Goal: Find contact information: Find contact information

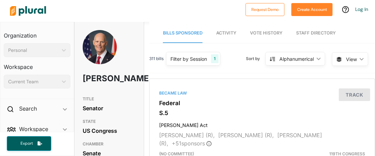
click at [213, 71] on div "311 bills Filter by Session 1 Filter by Session close Current Sessions US Congr…" at bounding box center [262, 62] width 226 height 24
click at [364, 30] on nav "Bills Sponsored Activity Vote History Staff Directory" at bounding box center [262, 32] width 226 height 21
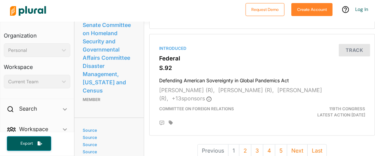
scroll to position [2148, 0]
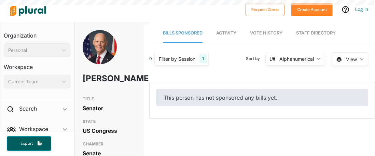
click at [156, 78] on div "0 Filter by Session 1 Filter by Session close Current Sessions Save Clear All S…" at bounding box center [262, 84] width 226 height 69
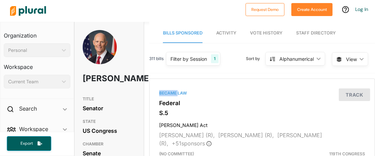
click at [151, 71] on div "311 bills Filter by Session 1 Filter by Session close Current Sessions US Congr…" at bounding box center [262, 62] width 226 height 24
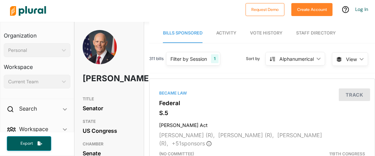
click at [349, 28] on nav "Bills Sponsored Activity Vote History Staff Directory" at bounding box center [262, 32] width 226 height 21
click at [122, 74] on div "[PERSON_NAME]" at bounding box center [108, 61] width 69 height 63
click at [136, 73] on div "[PERSON_NAME]" at bounding box center [108, 61] width 69 height 63
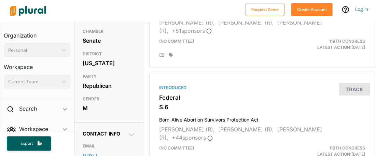
scroll to position [226, 0]
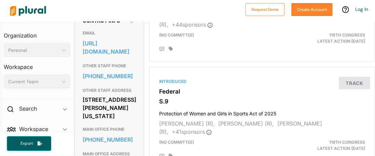
click at [122, 37] on h3 "EMAIL" at bounding box center [109, 33] width 53 height 8
click at [124, 37] on h3 "EMAIL" at bounding box center [109, 33] width 53 height 8
click at [127, 37] on h3 "EMAIL" at bounding box center [109, 33] width 53 height 8
click at [111, 55] on link "[URL][DOMAIN_NAME]" at bounding box center [109, 47] width 53 height 18
